Goal: Task Accomplishment & Management: Use online tool/utility

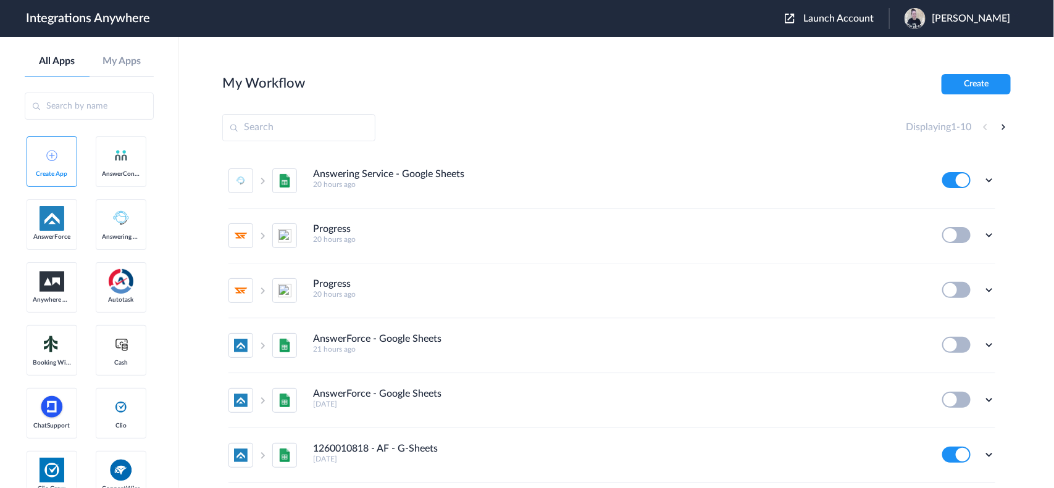
click at [839, 15] on span "Launch Account" at bounding box center [838, 19] width 70 height 10
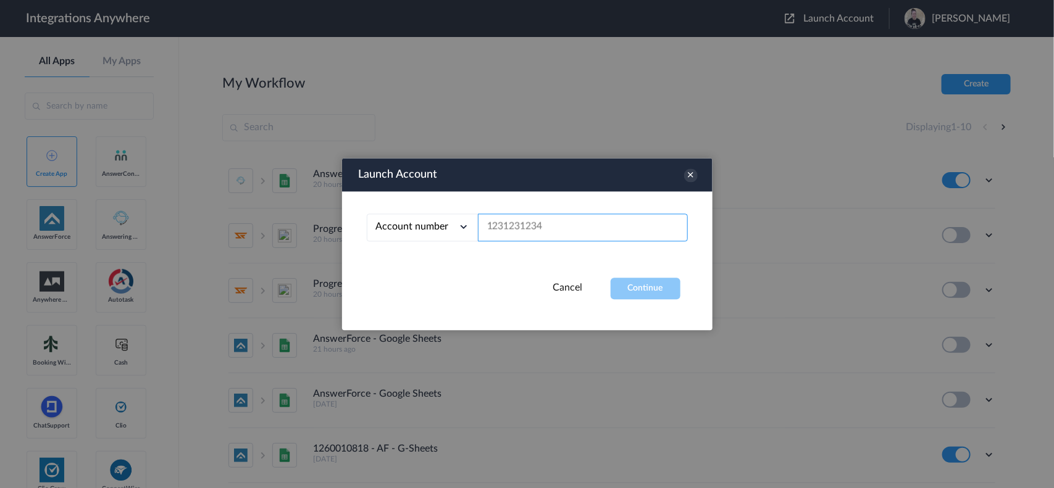
click at [495, 233] on input "text" at bounding box center [583, 228] width 210 height 28
paste input "3365694041"
type input "3365694041"
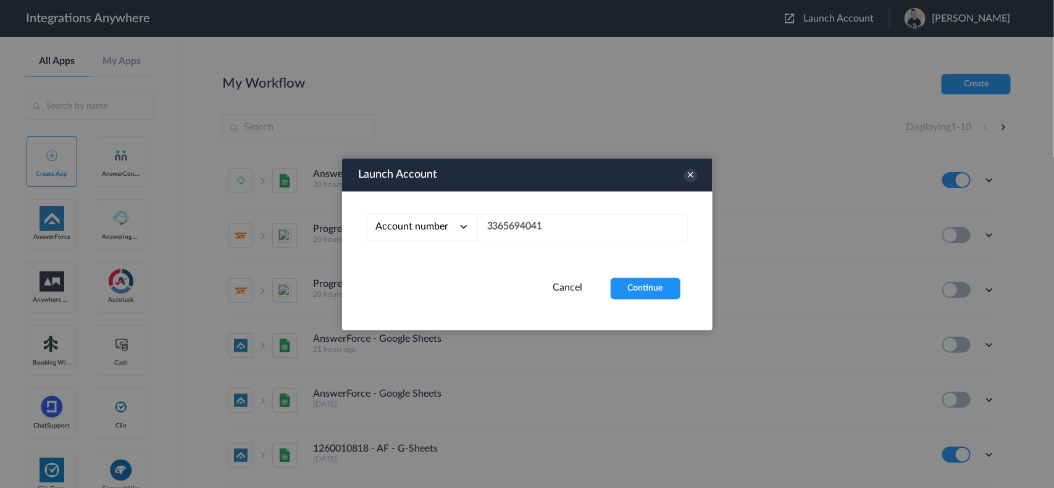
click at [619, 284] on button "Continue" at bounding box center [646, 289] width 70 height 22
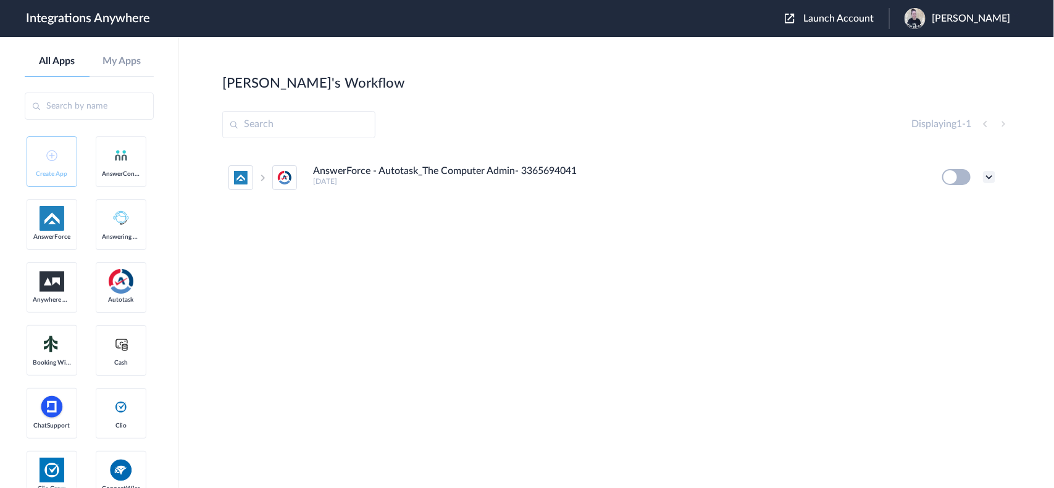
click at [987, 180] on icon at bounding box center [989, 177] width 12 height 12
click at [946, 209] on link "Edit" at bounding box center [939, 205] width 30 height 9
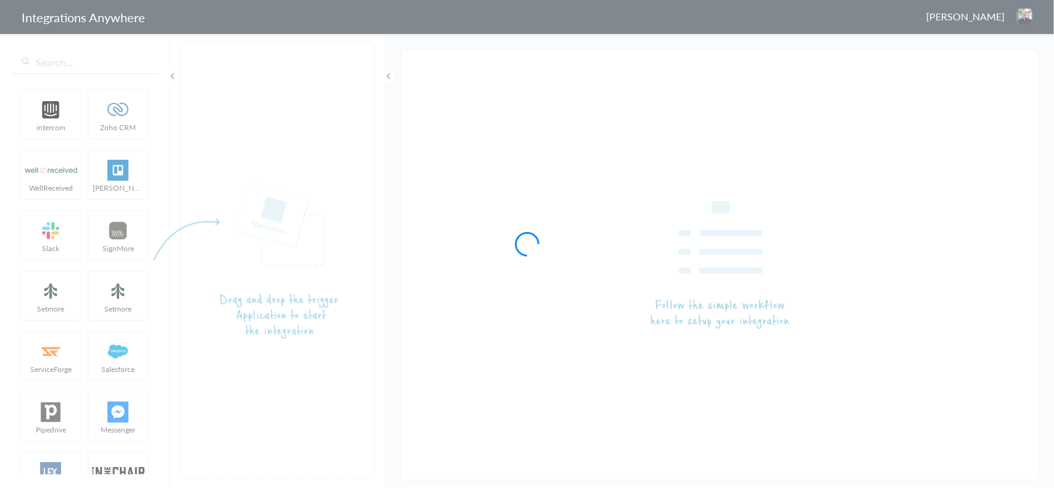
type input "AnswerForce - Autotask_The Computer Admin- 3365694041"
